Goal: Find specific page/section: Find specific page/section

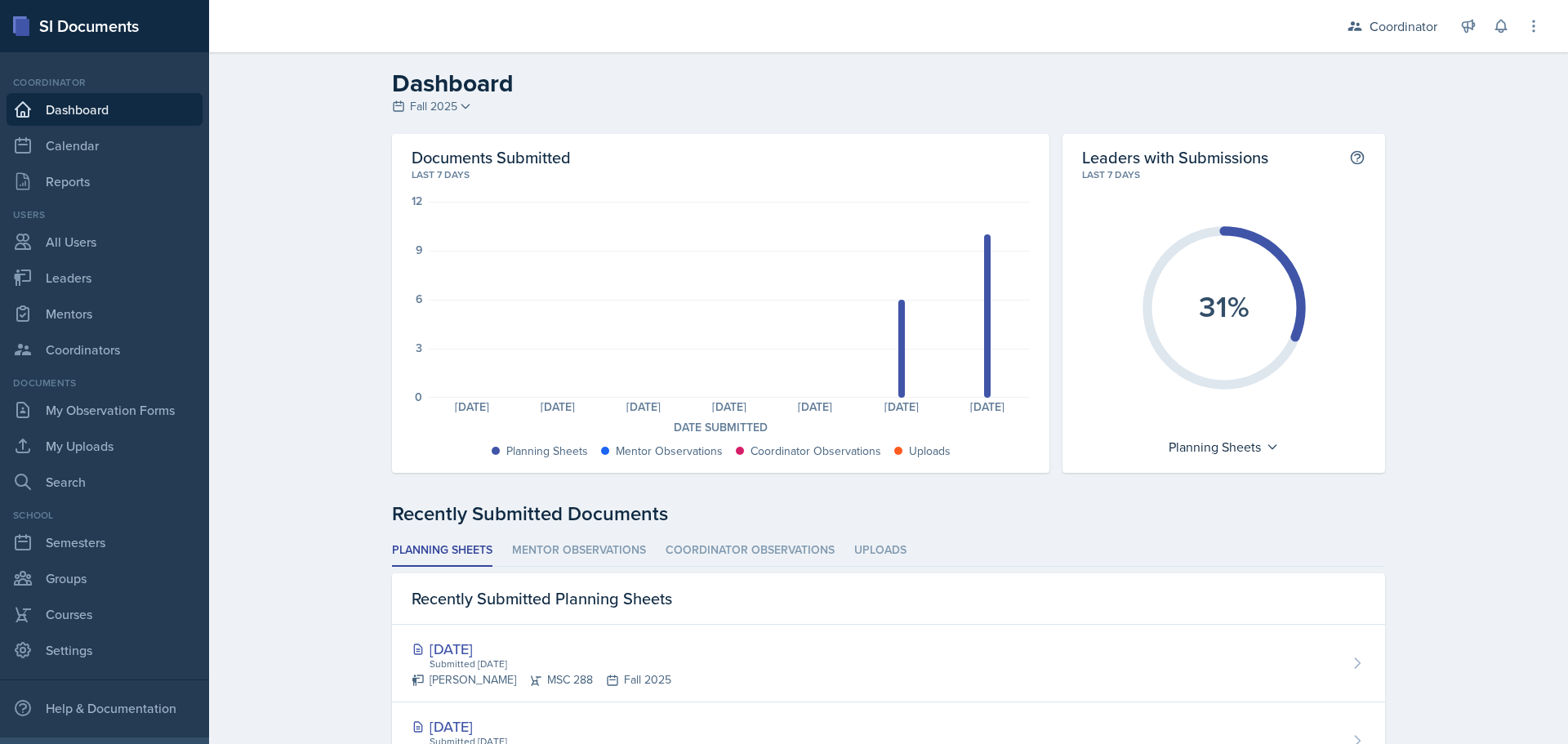
click at [412, 110] on span "Fall 2025" at bounding box center [434, 106] width 47 height 17
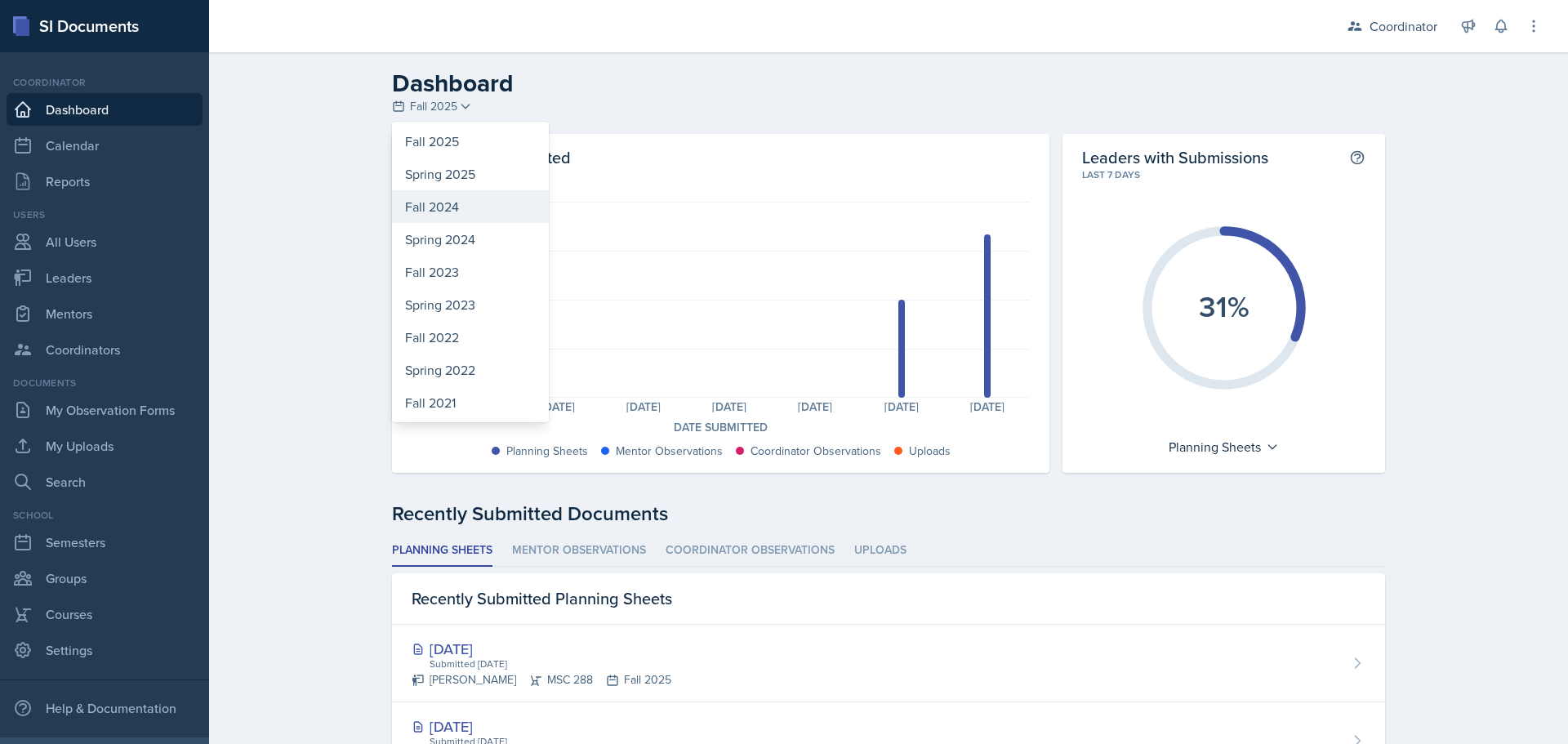
click at [446, 209] on div "Fall 2024" at bounding box center [471, 207] width 157 height 33
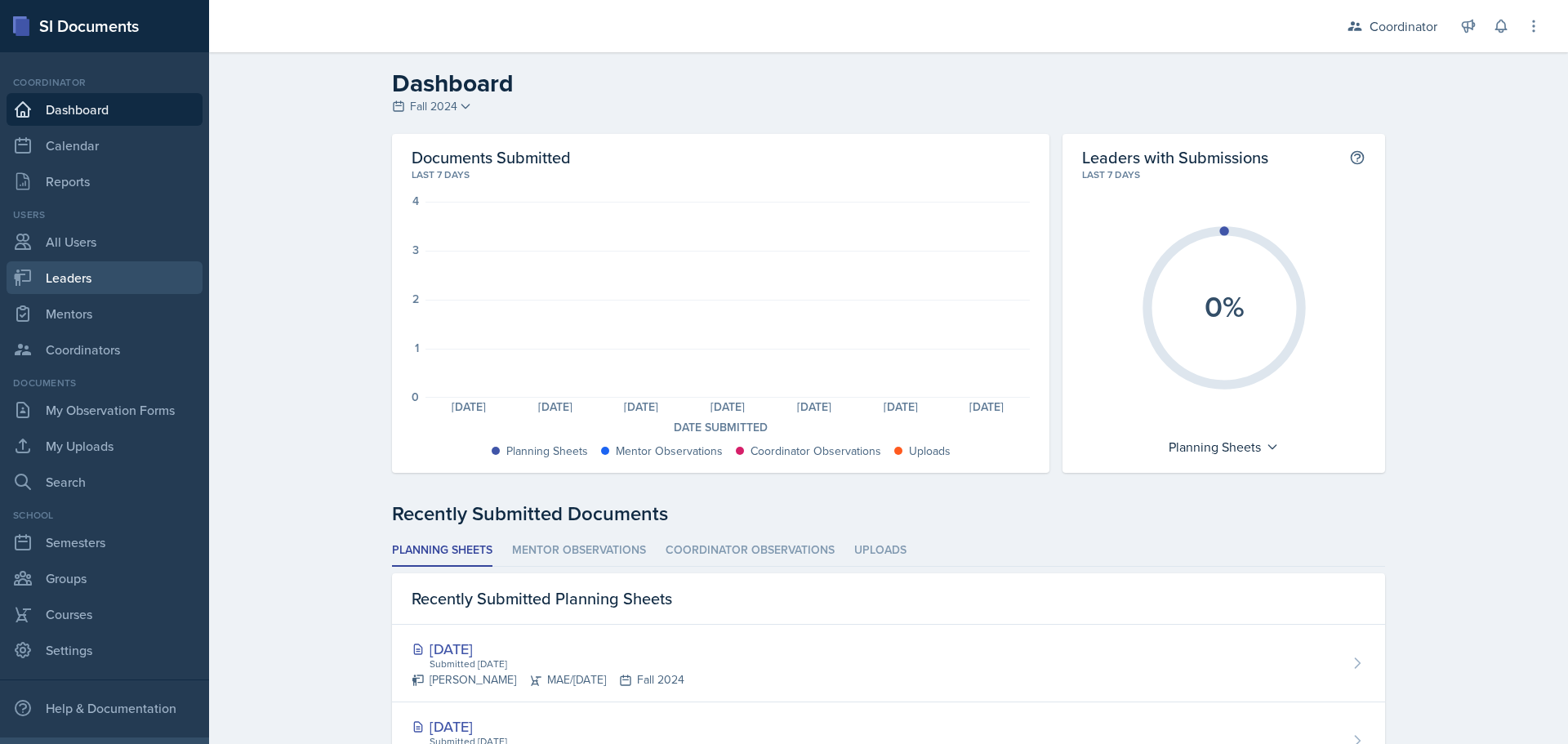
click at [115, 288] on link "Leaders" at bounding box center [105, 277] width 196 height 33
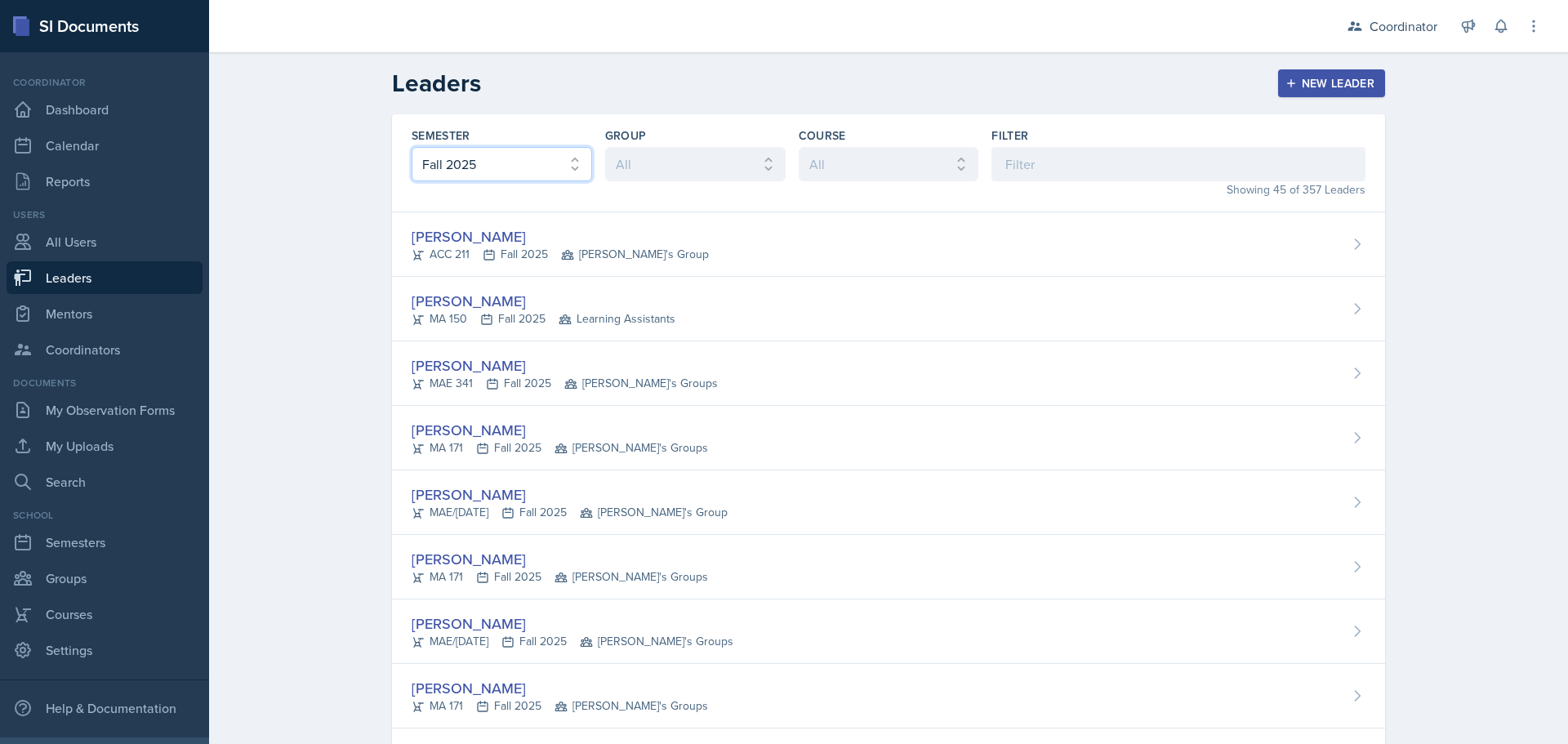
click at [512, 160] on select "All Fall 2025 Spring 2025 Fall 2024 Spring 2024 Fall 2023 Spring 2023 Fall 2022…" at bounding box center [502, 165] width 181 height 34
select select "8a5eadef-2755-4ca9-bae1-c8a1437b7a0c"
click at [412, 147] on select "All Fall 2025 Spring 2025 Fall 2024 Spring 2024 Fall 2023 Spring 2023 Fall 2022…" at bounding box center [502, 165] width 181 height 34
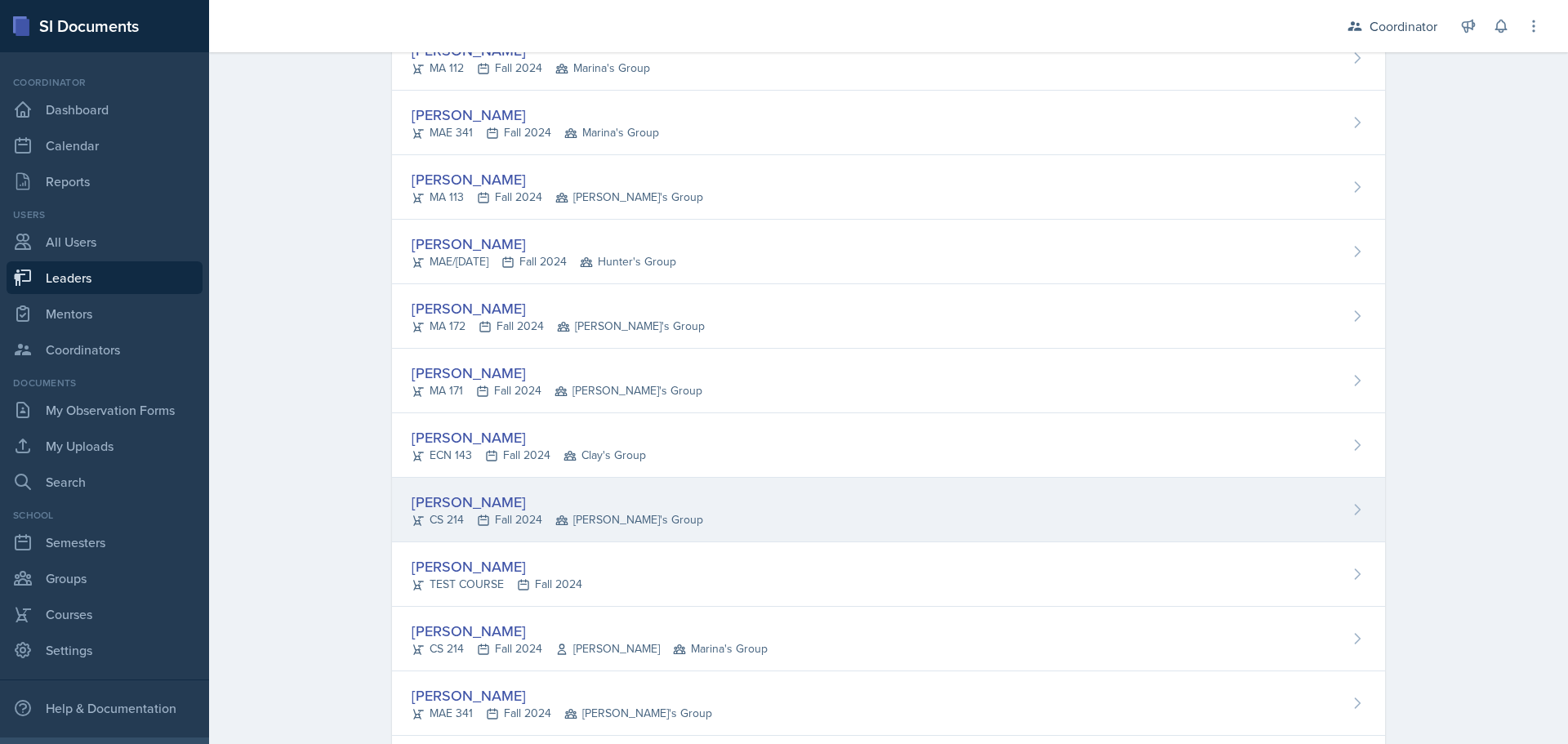
scroll to position [1225, 0]
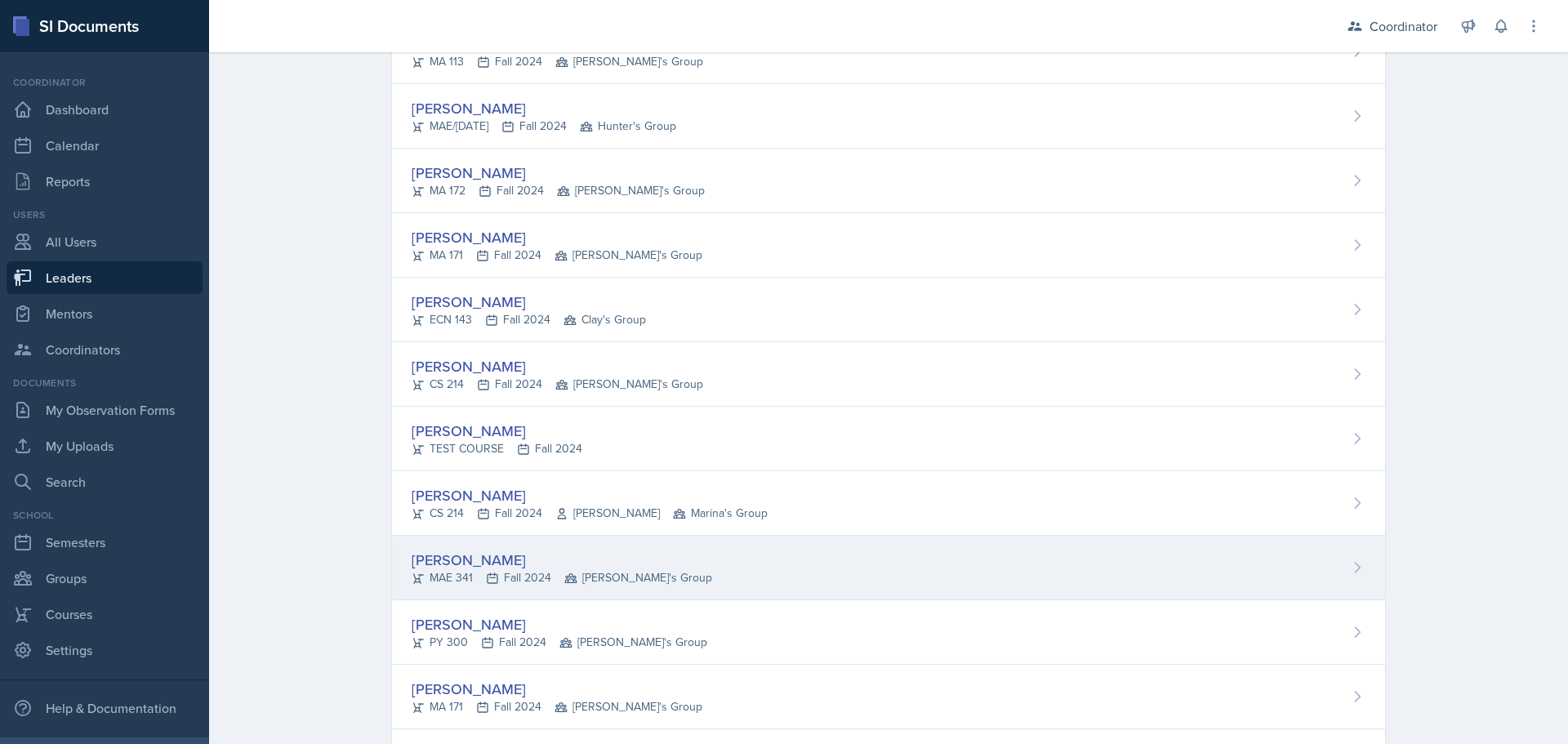
click at [494, 590] on div "[PERSON_NAME] 341 Fall 2024 Michael's Group" at bounding box center [889, 568] width 994 height 65
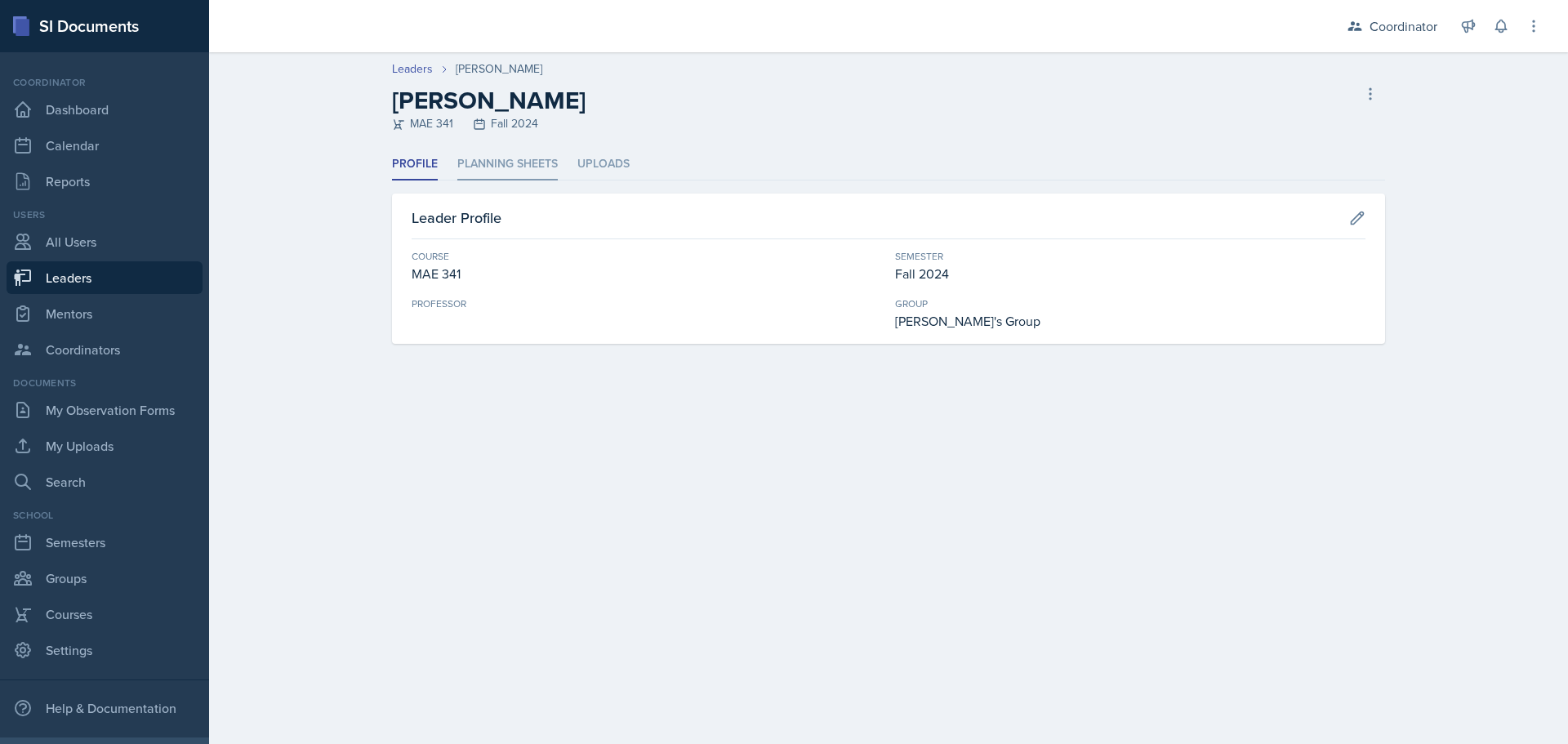
click at [538, 169] on li "Planning Sheets" at bounding box center [507, 165] width 101 height 32
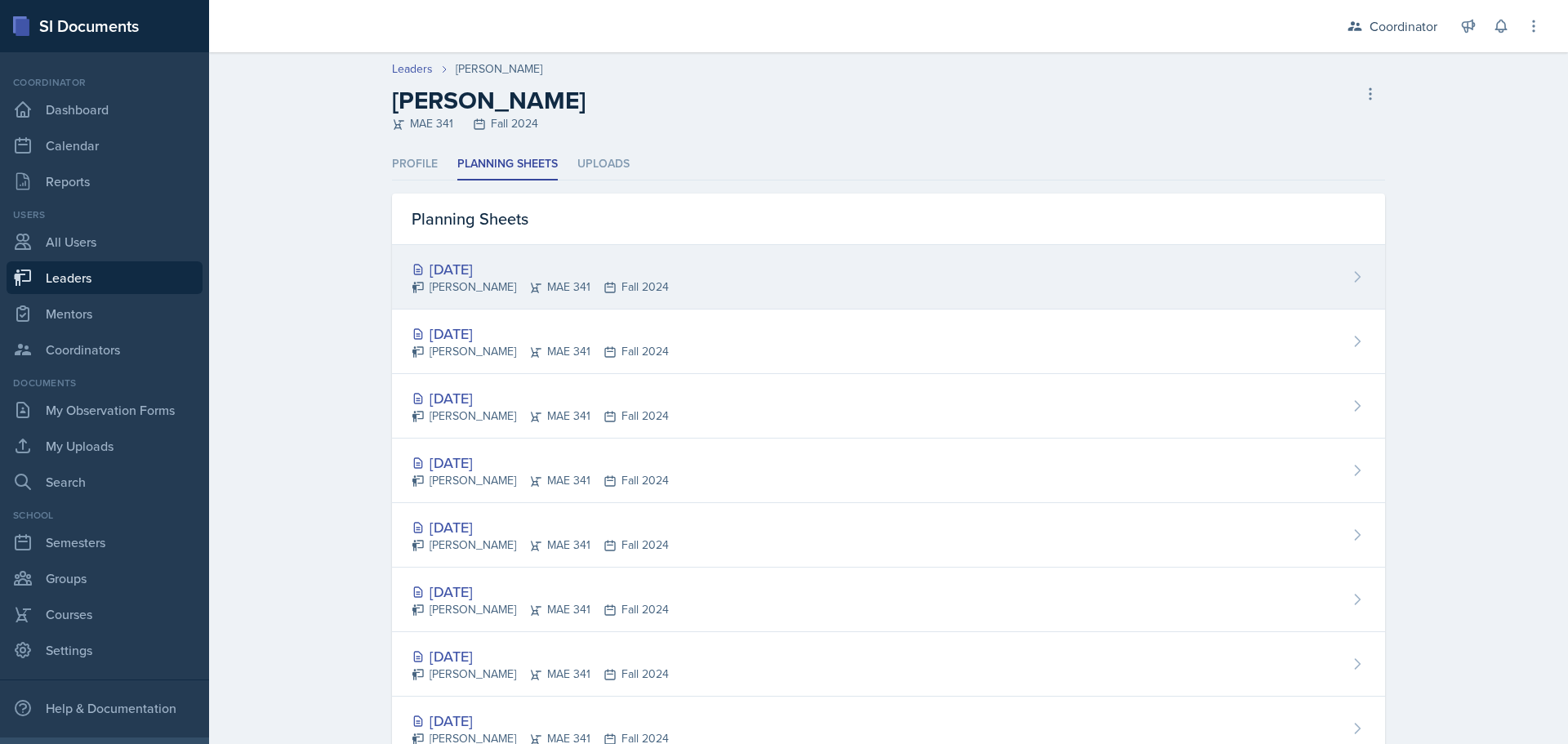
click at [523, 276] on div "[DATE]" at bounding box center [540, 268] width 257 height 22
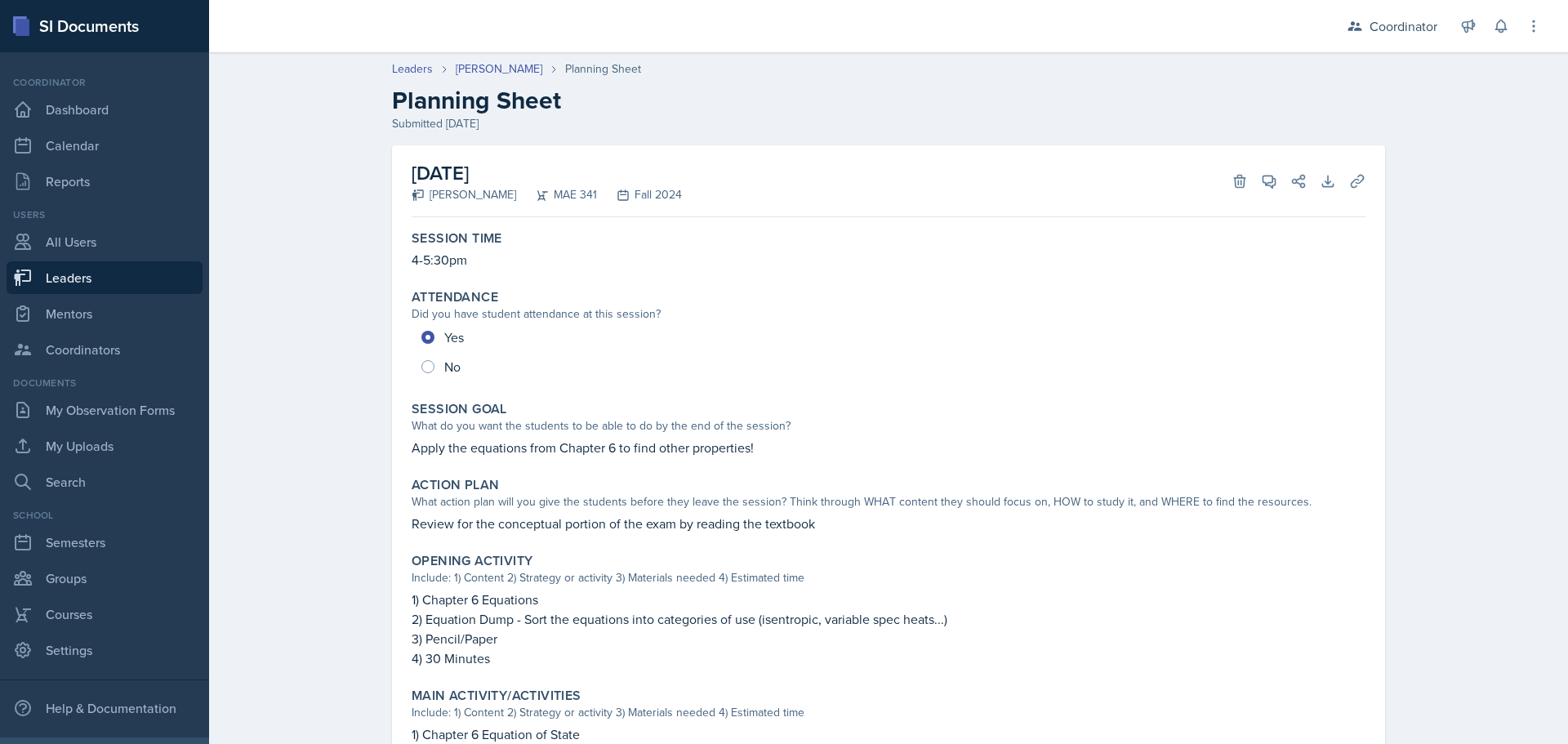
click at [128, 280] on link "Leaders" at bounding box center [105, 277] width 196 height 33
select select "19fb88f7-c89b-4031-b5a0-458fd49807a1"
